Goal: Task Accomplishment & Management: Manage account settings

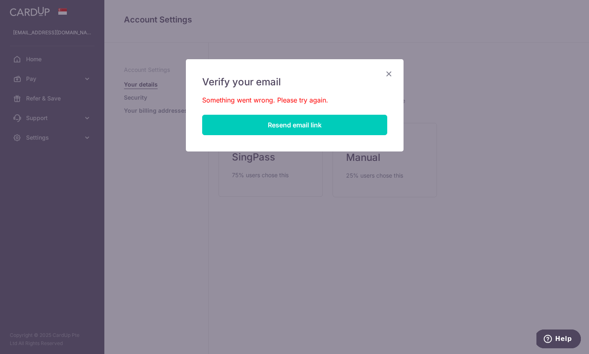
click at [386, 73] on icon "Close" at bounding box center [389, 74] width 10 height 10
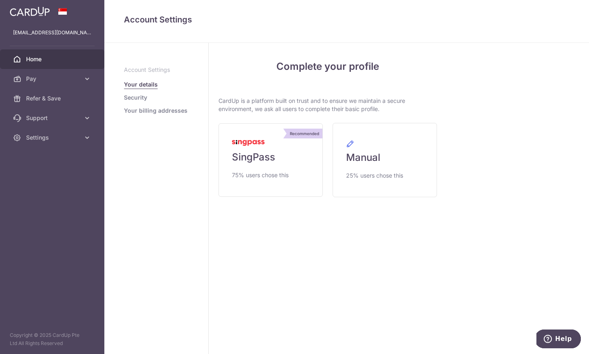
click at [38, 54] on link "Home" at bounding box center [52, 59] width 104 height 20
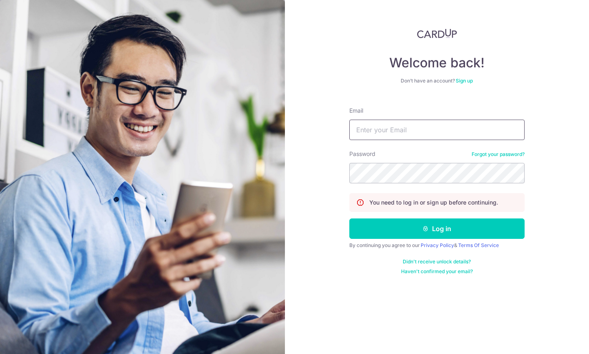
type input "[EMAIL_ADDRESS][DOMAIN_NAME]"
click at [437, 228] on button "Log in" at bounding box center [436, 228] width 175 height 20
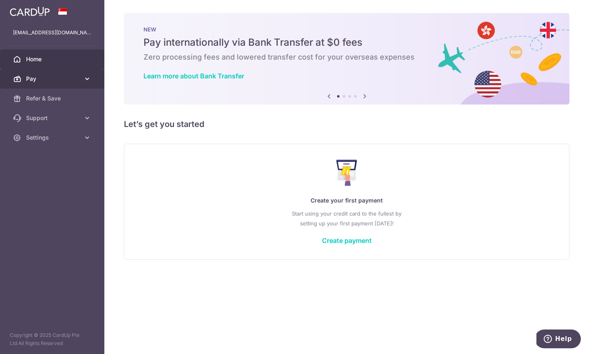
click at [85, 82] on icon at bounding box center [87, 79] width 8 height 8
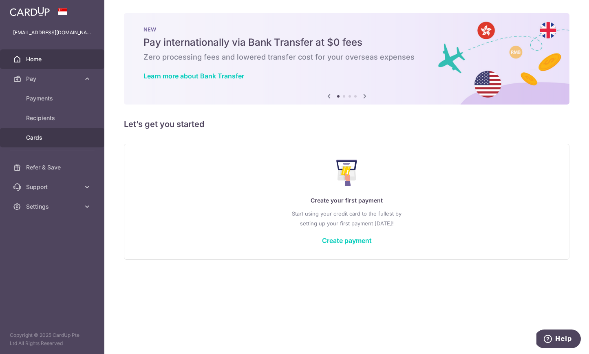
click at [69, 136] on span "Cards" at bounding box center [53, 137] width 54 height 8
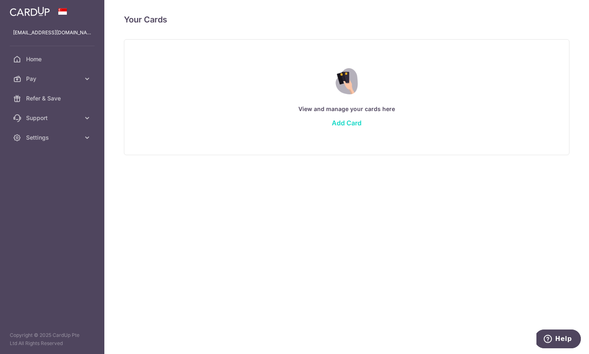
click at [345, 122] on link "Add Card" at bounding box center [347, 123] width 30 height 8
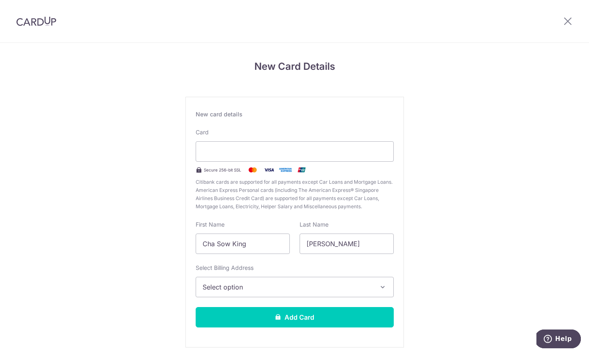
click at [448, 170] on div "New Card Details New card details Card Secure 256-bit SSL Citibank cards are su…" at bounding box center [294, 214] width 589 height 343
click at [394, 153] on div "New card details Card Secure 256-bit SSL Citibank cards are supported for all p…" at bounding box center [295, 222] width 219 height 250
click at [442, 172] on div "New Card Details New card details Card Secure 256-bit SSL Citibank cards are su…" at bounding box center [294, 214] width 589 height 343
